Goal: Check status: Check status

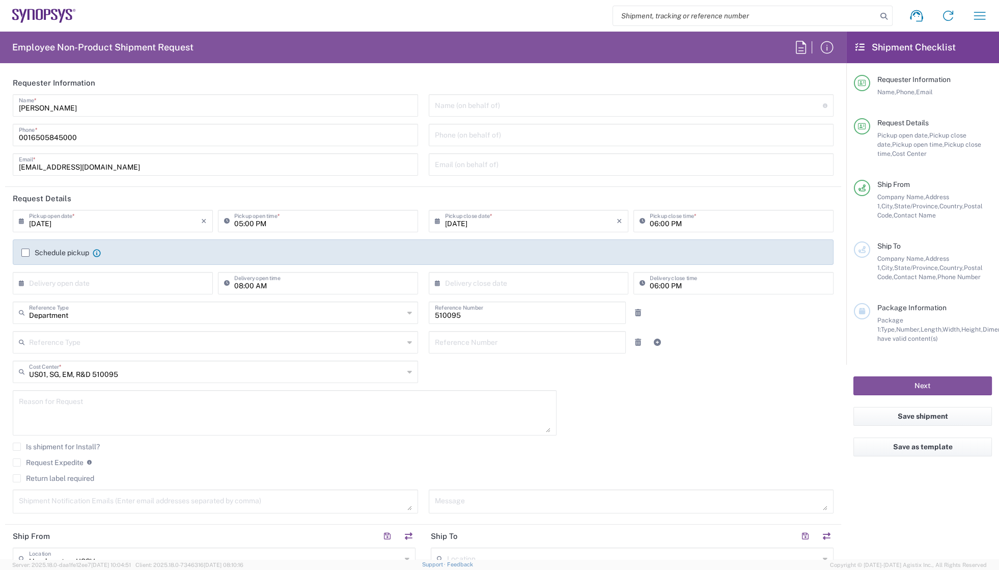
click at [981, 86] on div "Requester Information Name, Phone, Email" at bounding box center [931, 86] width 122 height 22
click at [715, 17] on input "search" at bounding box center [745, 15] width 264 height 19
paste input "56557368"
type input "56557368"
click at [882, 14] on icon at bounding box center [884, 16] width 14 height 14
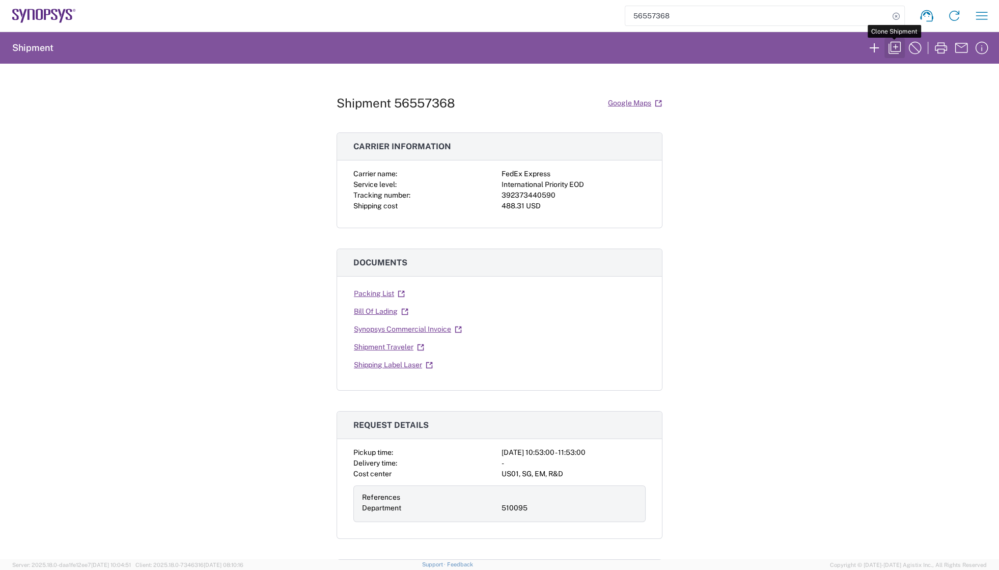
click at [893, 46] on icon "button" at bounding box center [894, 48] width 16 height 16
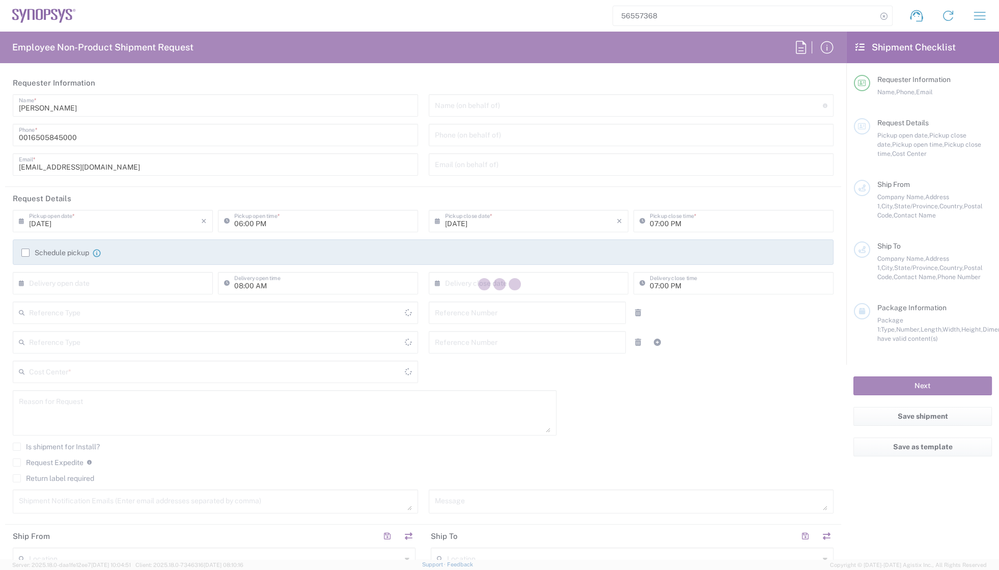
type input "[GEOGRAPHIC_DATA]"
type input "Department"
type input "Delivered at Place"
type input "[GEOGRAPHIC_DATA]"
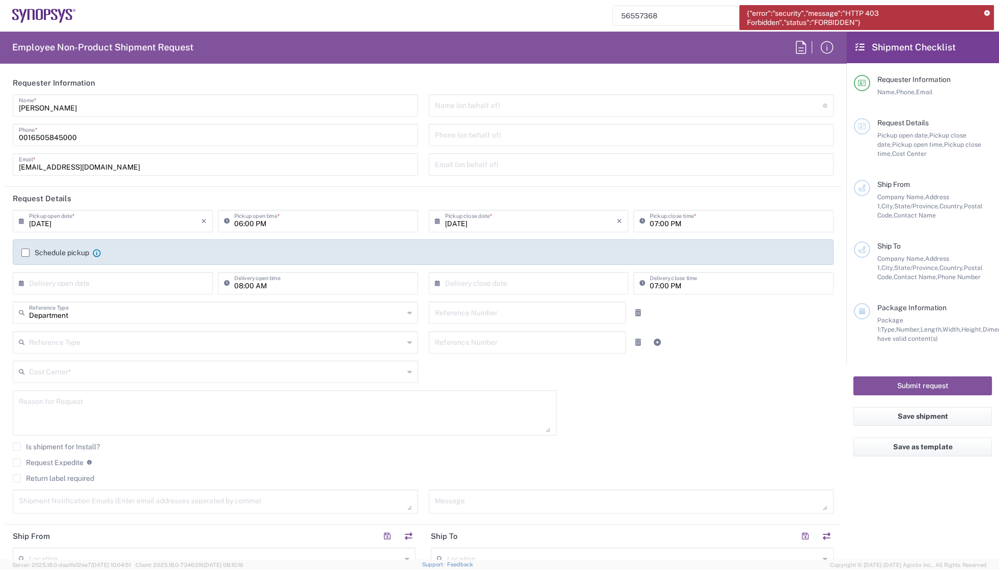
click at [650, 394] on div "[DATE] × Pickup open date * Cancel Apply 06:00 PM Pickup open time * [DATE] × P…" at bounding box center [423, 365] width 831 height 311
click at [926, 448] on button "Save as template" at bounding box center [922, 446] width 138 height 19
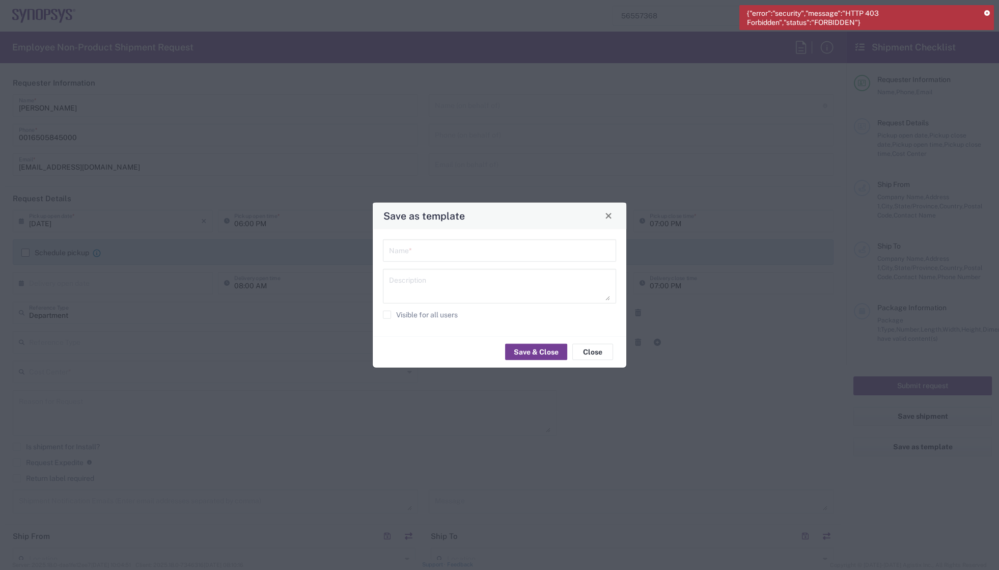
click at [524, 351] on button "Save & Close" at bounding box center [536, 352] width 62 height 16
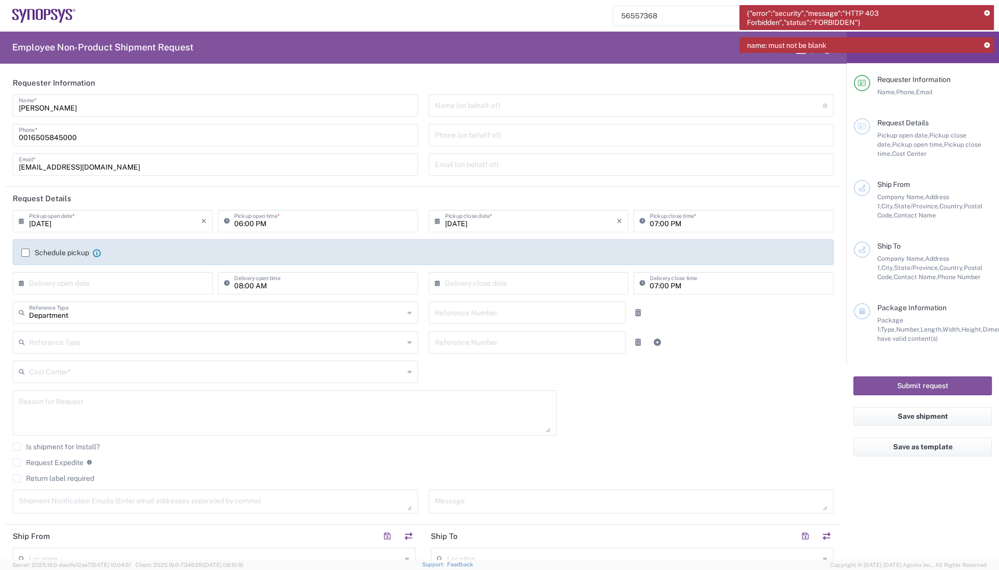
click at [987, 45] on icon at bounding box center [987, 46] width 6 height 6
drag, startPoint x: 989, startPoint y: 13, endPoint x: 983, endPoint y: 13, distance: 6.1
click at [988, 13] on icon at bounding box center [987, 14] width 6 height 6
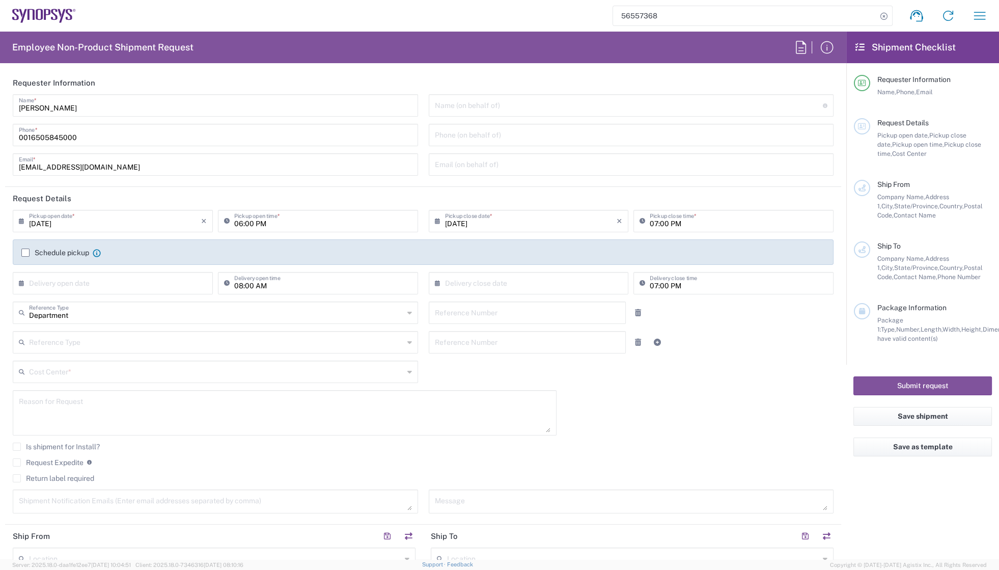
click at [693, 19] on input "56557368" at bounding box center [745, 15] width 264 height 19
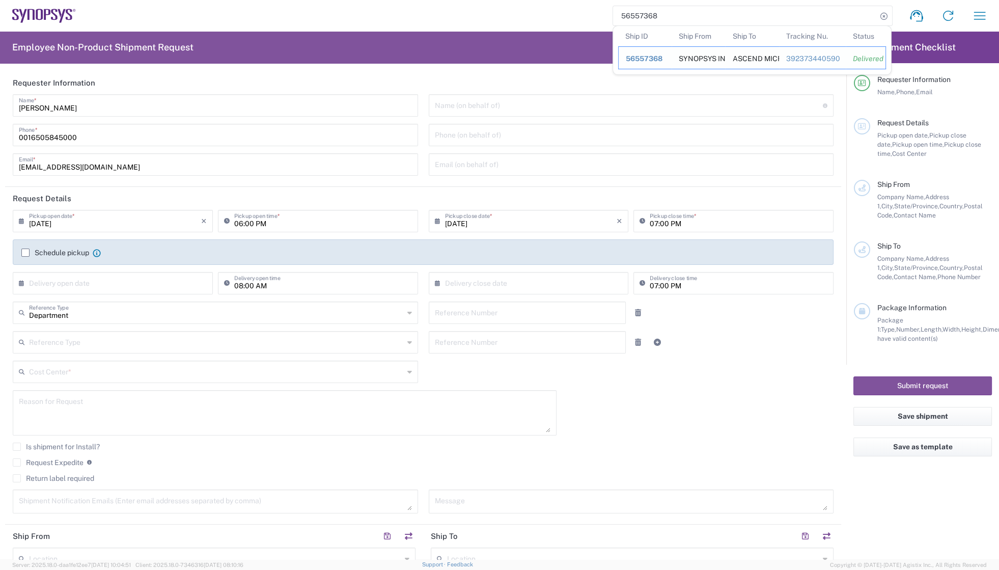
click at [644, 59] on span "56557368" at bounding box center [644, 58] width 37 height 8
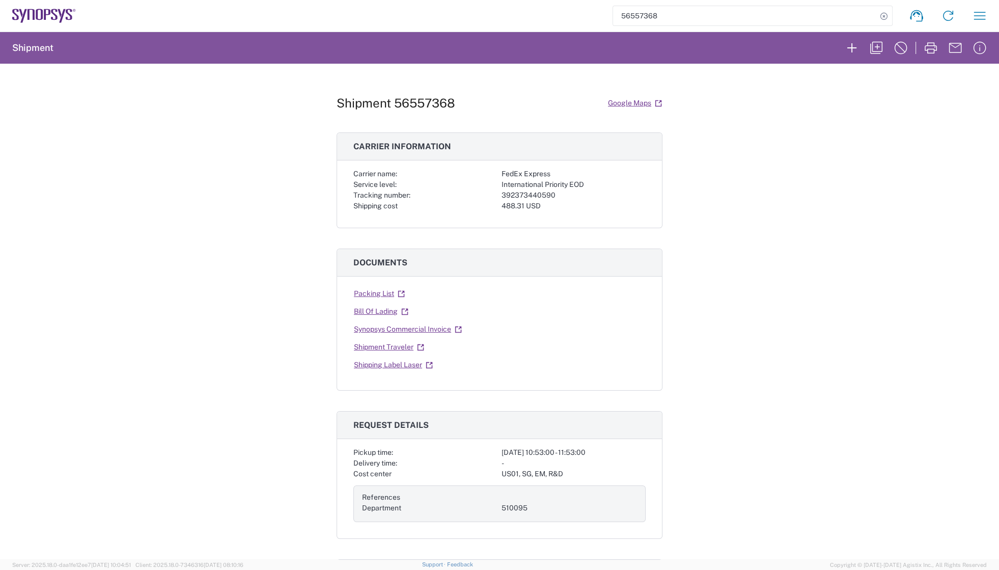
click at [667, 205] on div "Shipment 56557368 Google Maps Carrier information Carrier name: FedEx Express S…" at bounding box center [499, 311] width 999 height 495
click at [635, 197] on div "392373440590" at bounding box center [574, 195] width 144 height 11
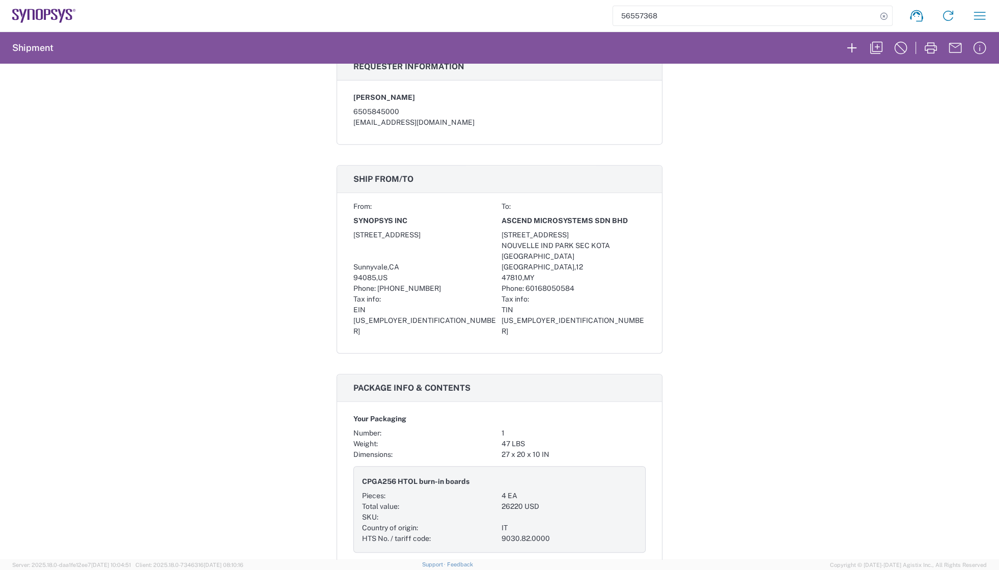
scroll to position [648, 0]
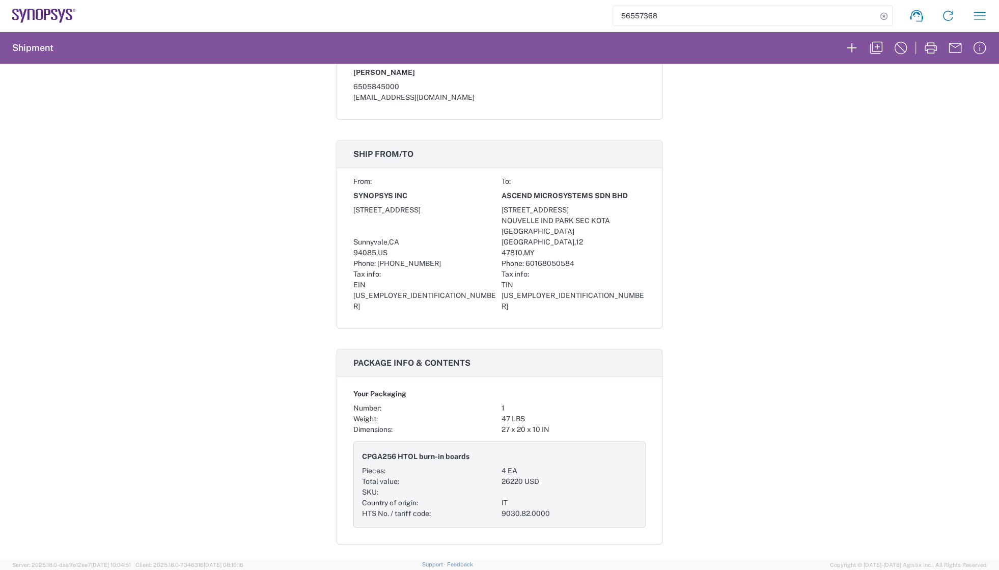
click at [617, 268] on div "Phone: [PHONE_NUMBER]" at bounding box center [574, 263] width 144 height 11
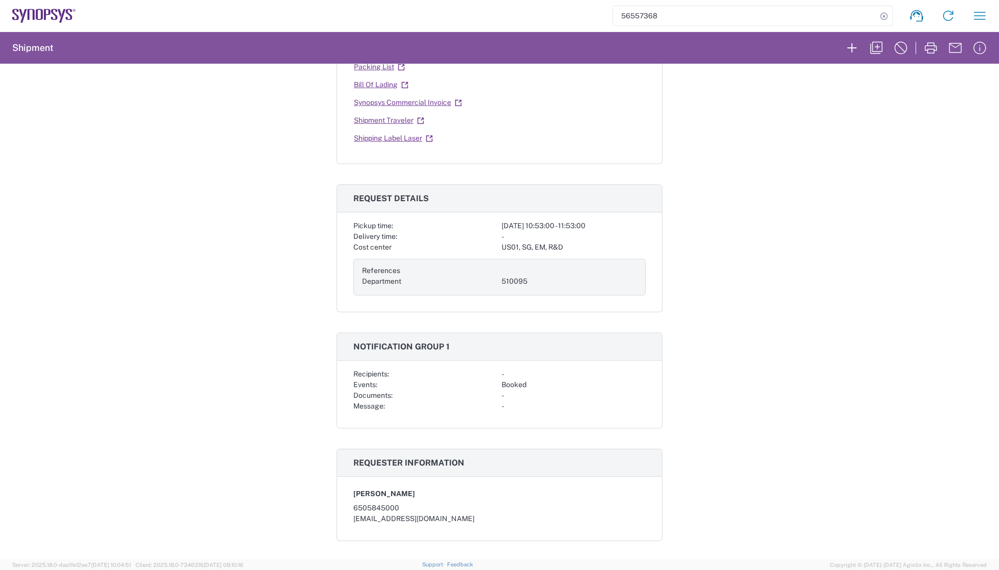
scroll to position [0, 0]
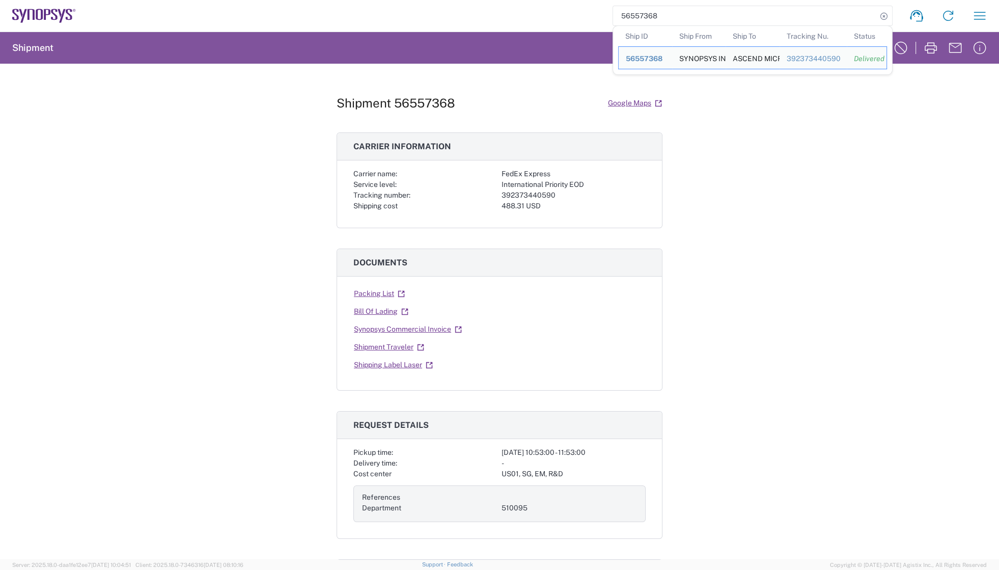
drag, startPoint x: 666, startPoint y: 16, endPoint x: 547, endPoint y: 15, distance: 119.1
click at [547, 15] on div "56557368 Ship ID Ship From Ship To Tracking Nu. Status Ship ID 56557368 Ship Fr…" at bounding box center [536, 16] width 920 height 24
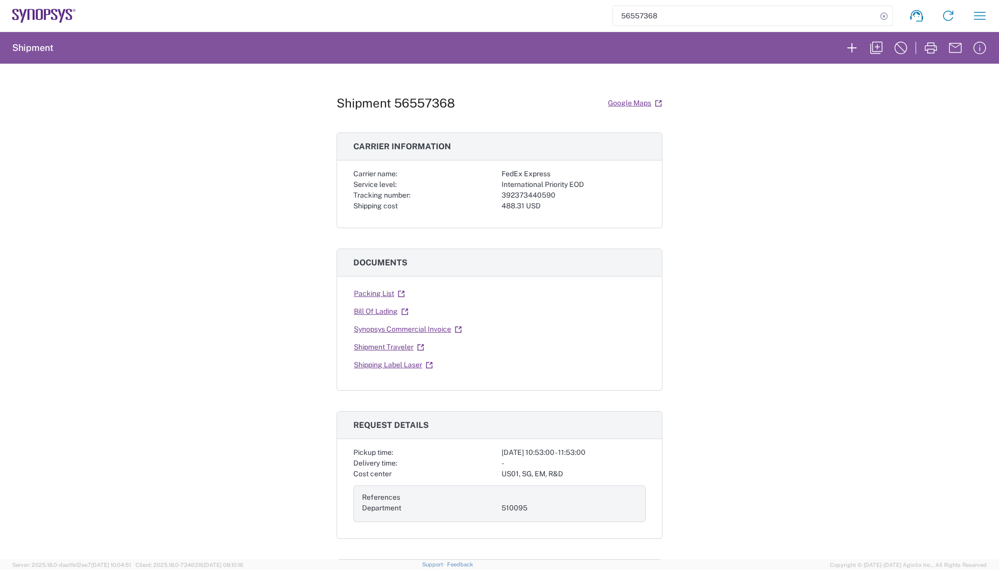
paste input "13276"
click at [883, 15] on icon at bounding box center [884, 16] width 14 height 14
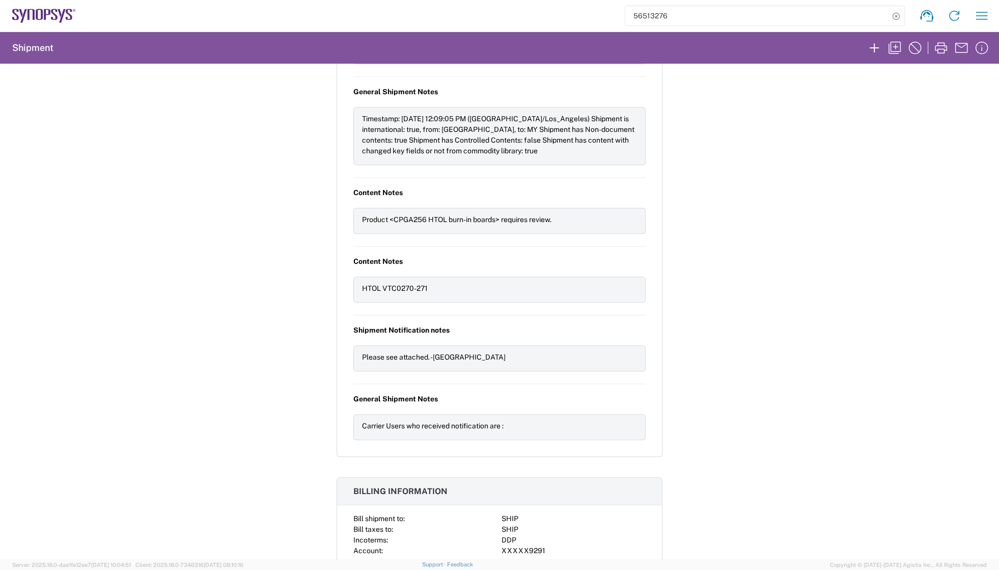
scroll to position [1172, 0]
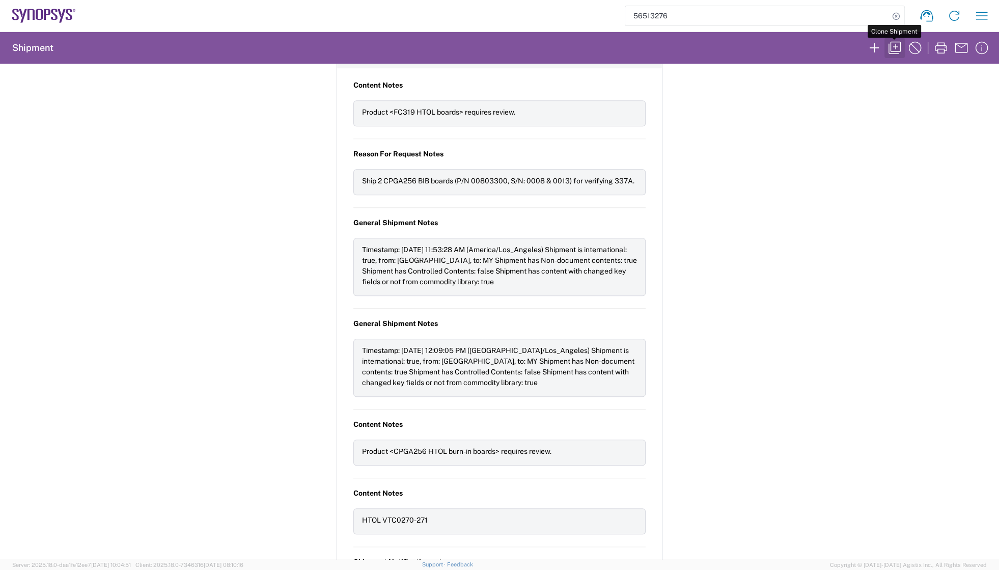
click at [895, 46] on icon "button" at bounding box center [894, 48] width 12 height 12
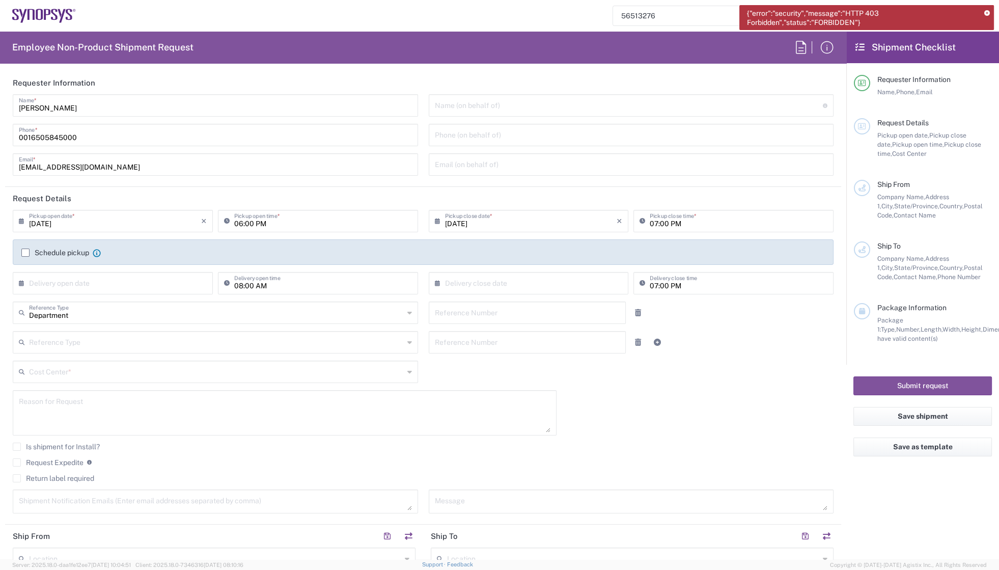
click at [987, 11] on icon at bounding box center [987, 14] width 6 height 6
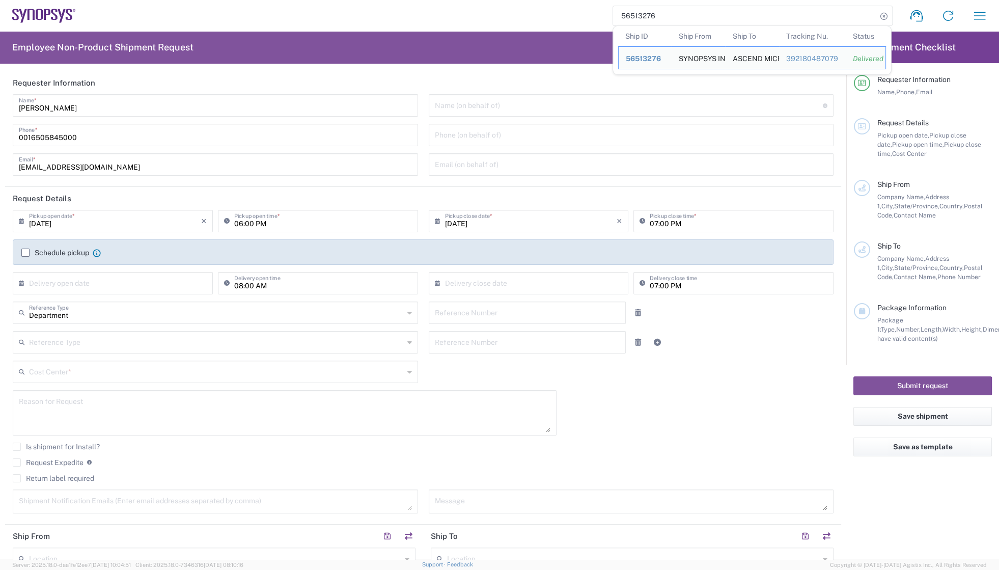
drag, startPoint x: 636, startPoint y: 15, endPoint x: 592, endPoint y: 15, distance: 44.3
click at [592, 15] on div "56513276 Ship ID Ship From Ship To Tracking Nu. Status Ship ID 56513276 Ship Fr…" at bounding box center [536, 16] width 920 height 24
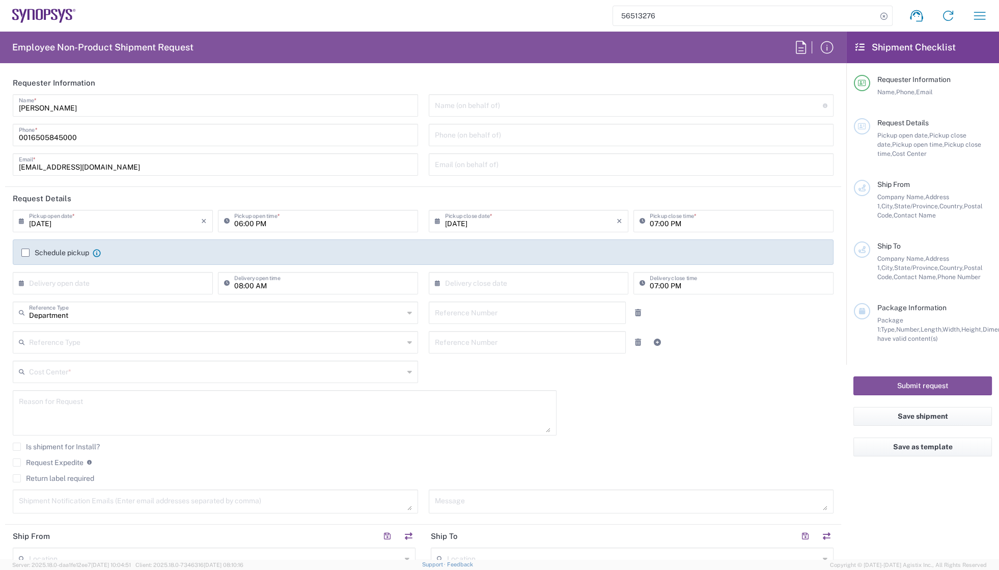
paste input "390677"
click at [882, 15] on icon at bounding box center [884, 16] width 14 height 14
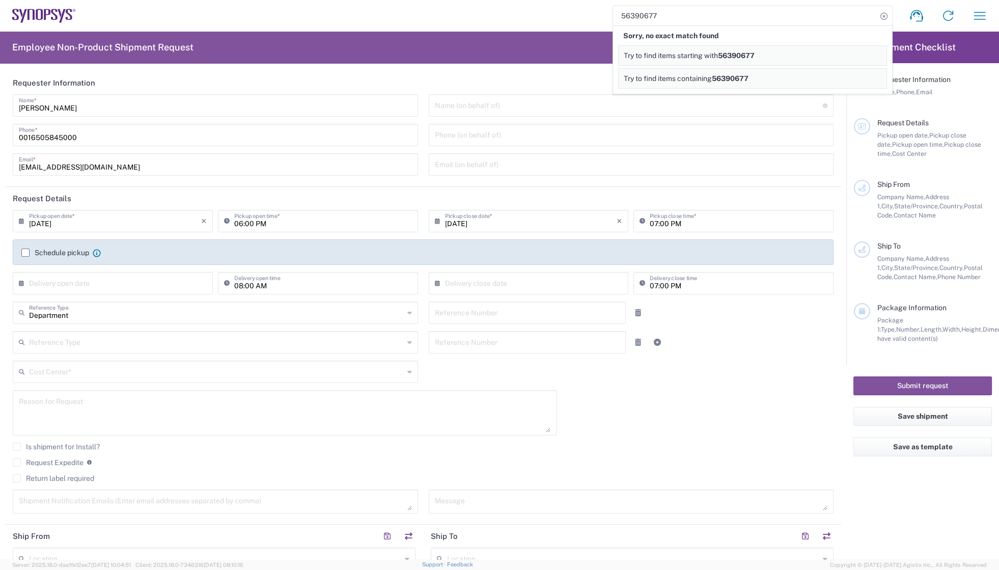
click at [749, 53] on span "56390677" at bounding box center [736, 55] width 37 height 8
drag, startPoint x: 648, startPoint y: 13, endPoint x: 579, endPoint y: 11, distance: 68.8
click at [579, 11] on div "56390677 Sorry, no partial match found Try to find items starting with 56390677…" at bounding box center [536, 16] width 920 height 24
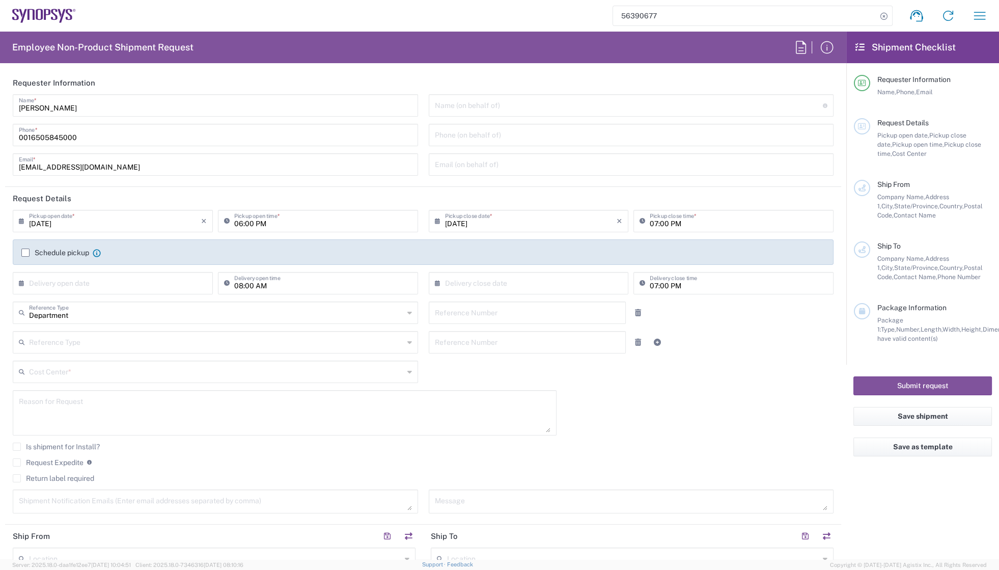
paste input "498889"
type input "56498889"
click at [885, 13] on icon at bounding box center [884, 16] width 14 height 14
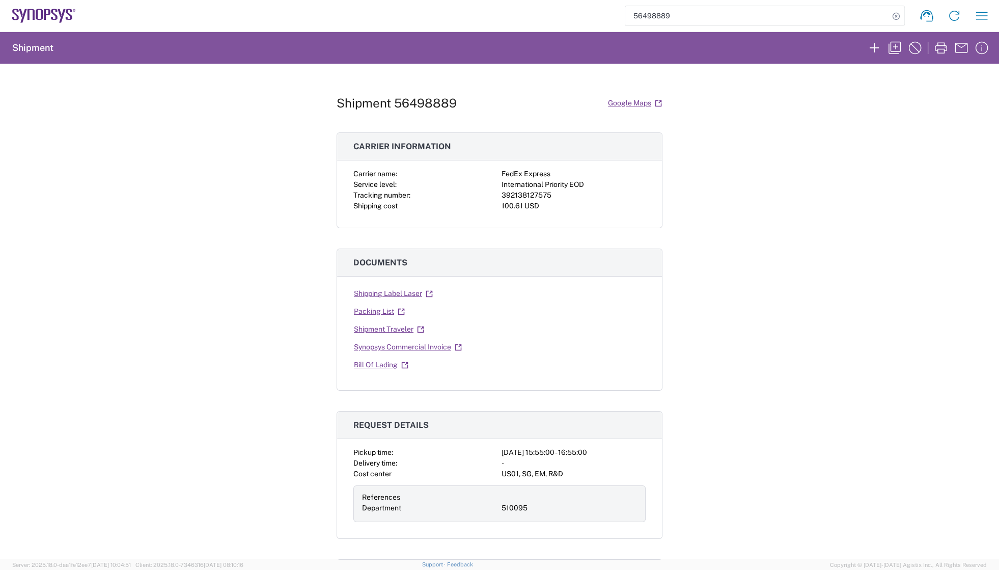
drag, startPoint x: 585, startPoint y: 246, endPoint x: 718, endPoint y: 162, distance: 157.9
click at [892, 45] on icon "button" at bounding box center [894, 48] width 16 height 16
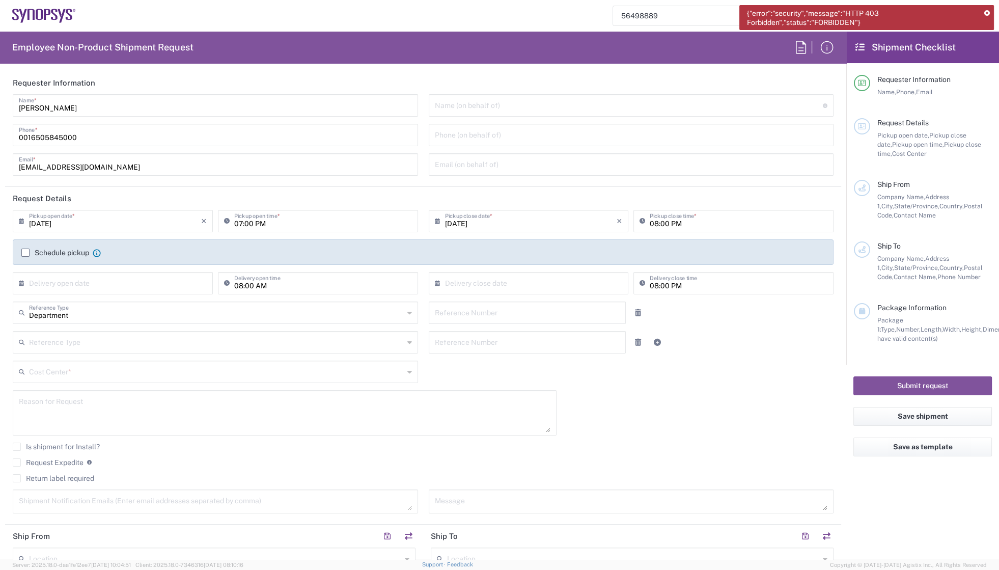
click at [529, 15] on div "56498889 Shipment request Shipment tracking Employee non-product shipment reque…" at bounding box center [536, 16] width 920 height 24
